Goal: Transaction & Acquisition: Purchase product/service

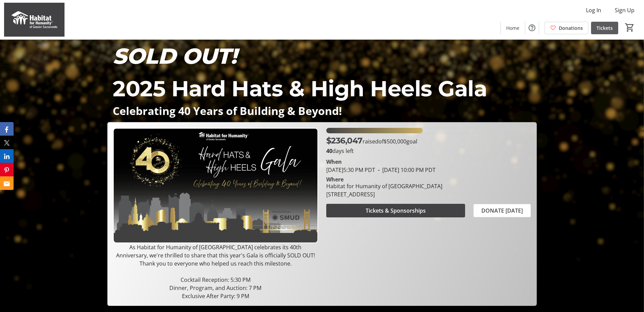
click at [607, 25] on span "Tickets" at bounding box center [604, 27] width 16 height 7
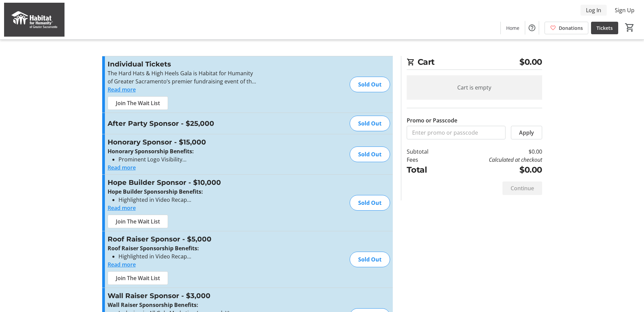
click at [592, 12] on span "Log In" at bounding box center [593, 10] width 15 height 8
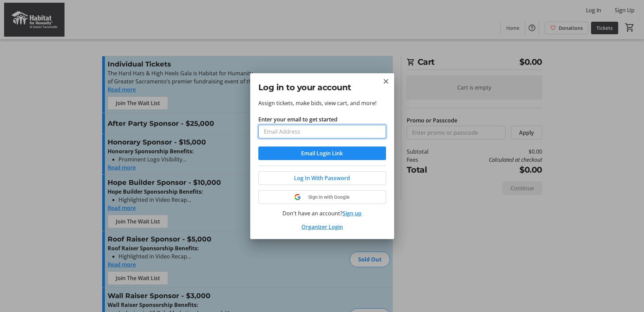
click at [297, 129] on input "Enter your email to get started" at bounding box center [322, 132] width 128 height 14
type input "erica.luna@bannerbank.com"
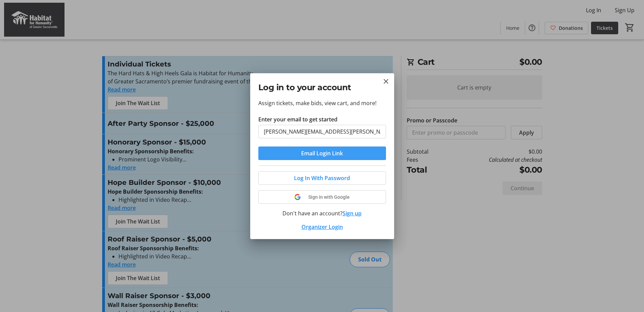
click at [313, 153] on span "Email Login Link" at bounding box center [322, 153] width 42 height 8
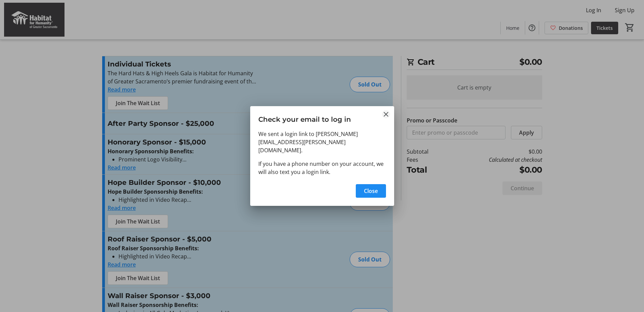
click at [386, 118] on mat-icon "Close" at bounding box center [386, 114] width 8 height 8
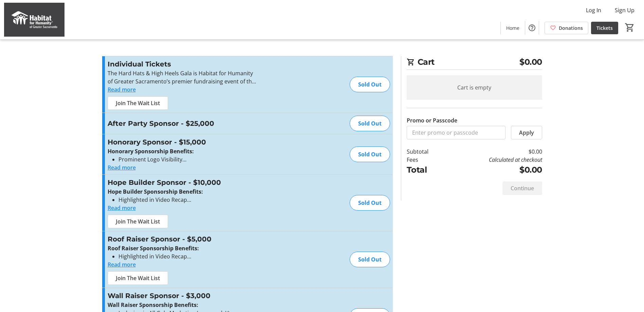
click at [516, 30] on span "Home" at bounding box center [512, 27] width 13 height 7
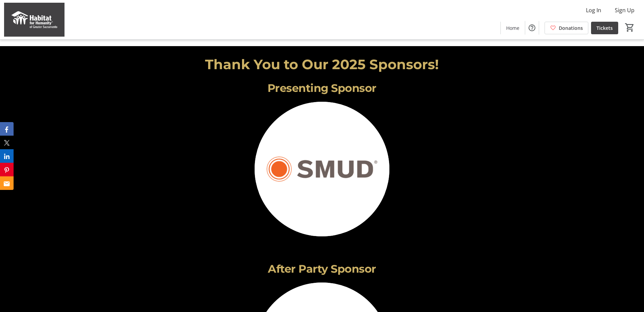
scroll to position [930, 0]
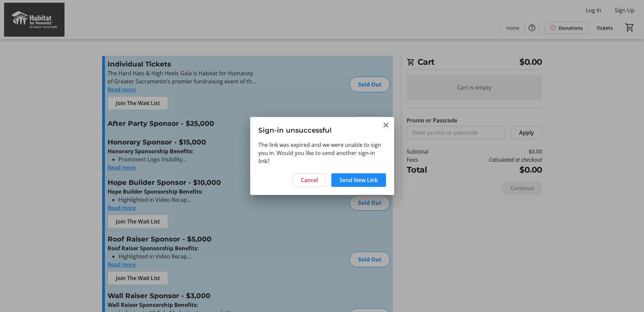
click at [382, 125] on mat-icon "Close" at bounding box center [386, 125] width 8 height 8
click at [384, 125] on mat-icon "Close" at bounding box center [386, 125] width 8 height 8
